Goal: Navigation & Orientation: Find specific page/section

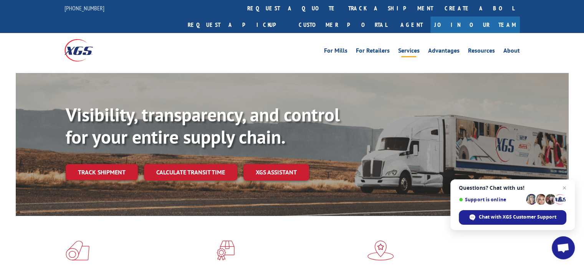
click at [412, 48] on link "Services" at bounding box center [409, 52] width 22 height 8
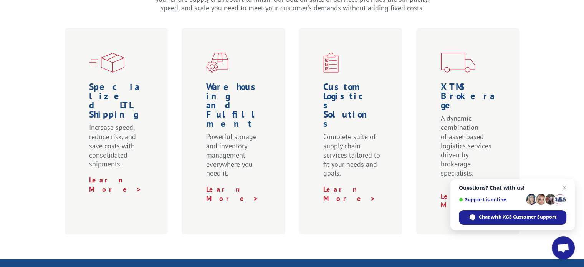
scroll to position [262, 0]
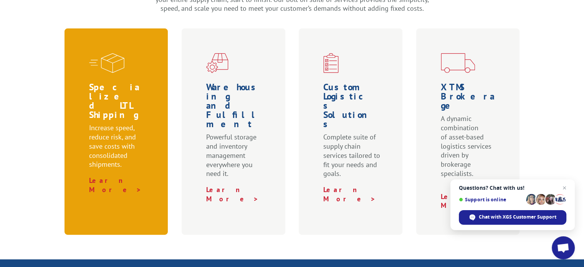
click at [95, 139] on p "Increase speed, reduce risk, and save costs with consolidated shipments." at bounding box center [118, 149] width 58 height 53
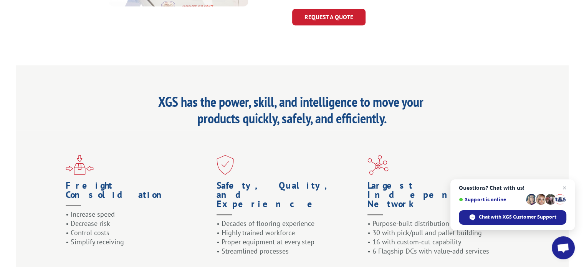
scroll to position [820, 0]
